Goal: Check status: Check status

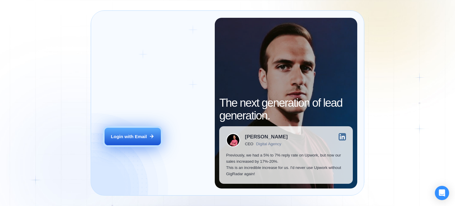
click at [116, 128] on button "Login with Email" at bounding box center [133, 137] width 56 height 18
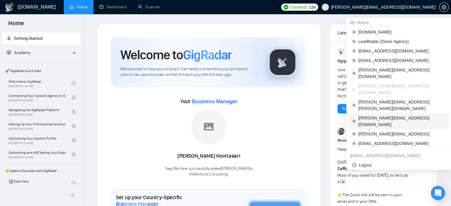
click at [369, 115] on span "[PERSON_NAME][EMAIL_ADDRESS][DOMAIN_NAME]" at bounding box center [401, 121] width 87 height 13
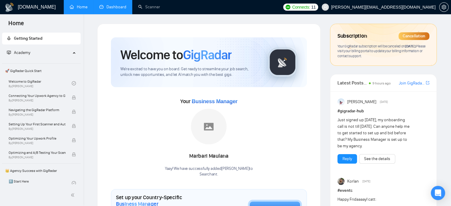
click at [100, 9] on link "Dashboard" at bounding box center [112, 6] width 27 height 5
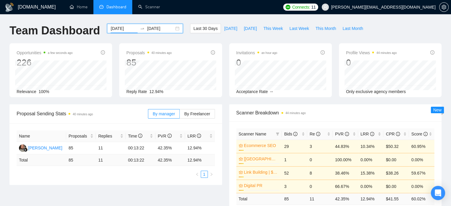
click at [117, 30] on input "[DATE]" at bounding box center [124, 28] width 27 height 7
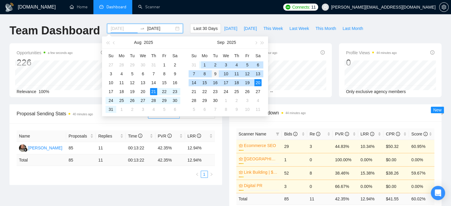
type input "[DATE]"
click at [213, 71] on div "9" at bounding box center [215, 73] width 7 height 7
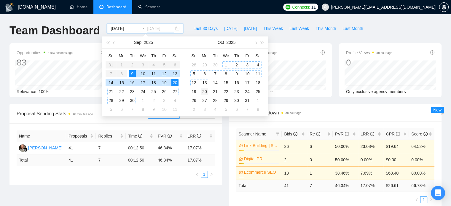
type input "[DATE]"
click at [202, 89] on div "20" at bounding box center [204, 91] width 7 height 7
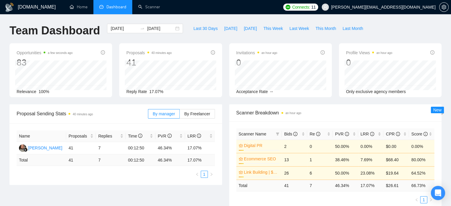
click at [189, 36] on div "Last 30 Days [DATE] [DATE] This Week Last Week This Month Last Month" at bounding box center [277, 34] width 183 height 20
click at [121, 31] on input "[DATE]" at bounding box center [124, 28] width 27 height 7
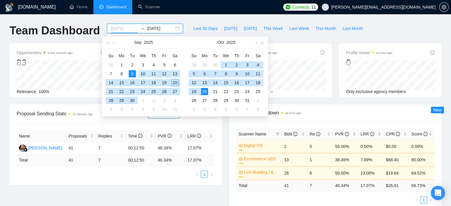
type input "[DATE]"
drag, startPoint x: 240, startPoint y: 73, endPoint x: 132, endPoint y: 72, distance: 107.6
click at [132, 72] on div "[DATE] Su Mo Tu We Th Fr Sa 31 1 2 3 4 5 6 7 8 9 10 11 12 13 14 15 16 17 18 19 …" at bounding box center [185, 76] width 166 height 80
click at [132, 72] on div "9" at bounding box center [132, 73] width 7 height 7
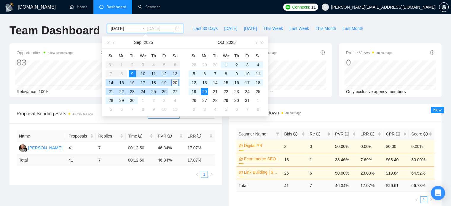
type input "[DATE]"
click at [175, 81] on div "20" at bounding box center [174, 82] width 7 height 7
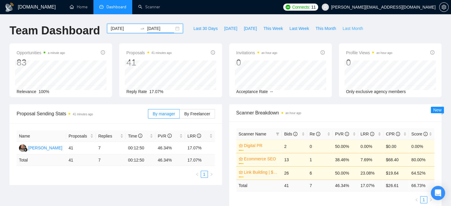
click at [345, 27] on span "Last Month" at bounding box center [352, 28] width 20 height 7
type input "[DATE]"
click at [117, 24] on div "[DATE] [DATE]" at bounding box center [145, 28] width 76 height 9
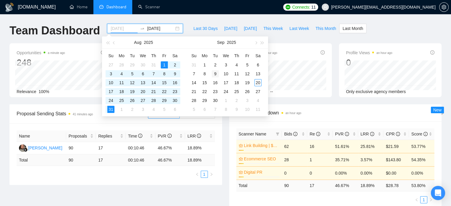
type input "[DATE]"
click at [213, 72] on div "9" at bounding box center [215, 73] width 7 height 7
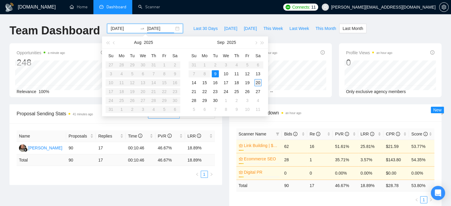
type input "[DATE]"
click at [260, 83] on div "20" at bounding box center [257, 82] width 7 height 7
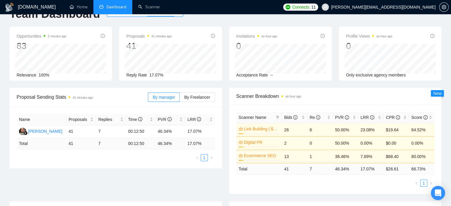
scroll to position [18, 0]
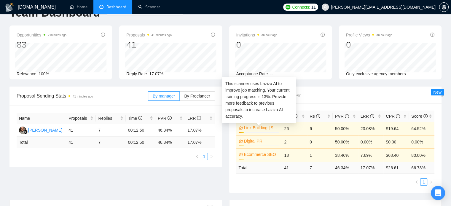
click at [266, 128] on link "Link Building | $1k+ TCS" at bounding box center [261, 127] width 34 height 7
